Goal: Task Accomplishment & Management: Manage account settings

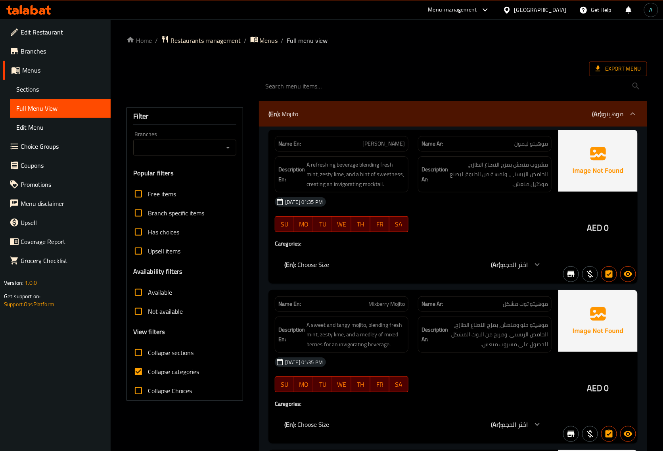
click at [164, 375] on span "Collapse categories" at bounding box center [173, 372] width 51 height 10
click at [148, 375] on input "Collapse categories" at bounding box center [138, 371] width 19 height 19
checkbox input "false"
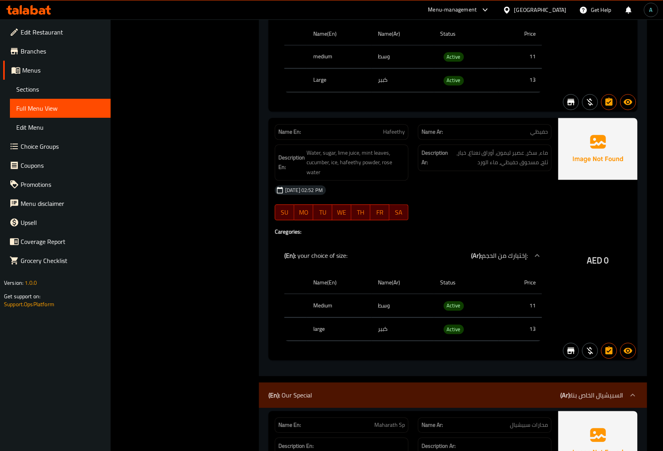
scroll to position [28817, 0]
